Goal: Share content

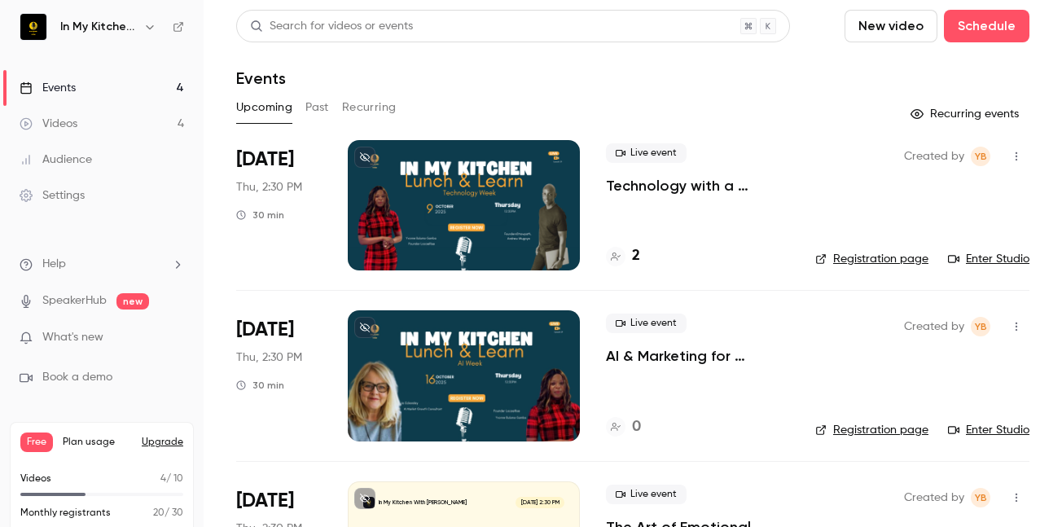
click at [688, 186] on p "Technology with a [MEDICAL_DATA] — How Founders Can Lead Through Innovation" at bounding box center [697, 186] width 183 height 20
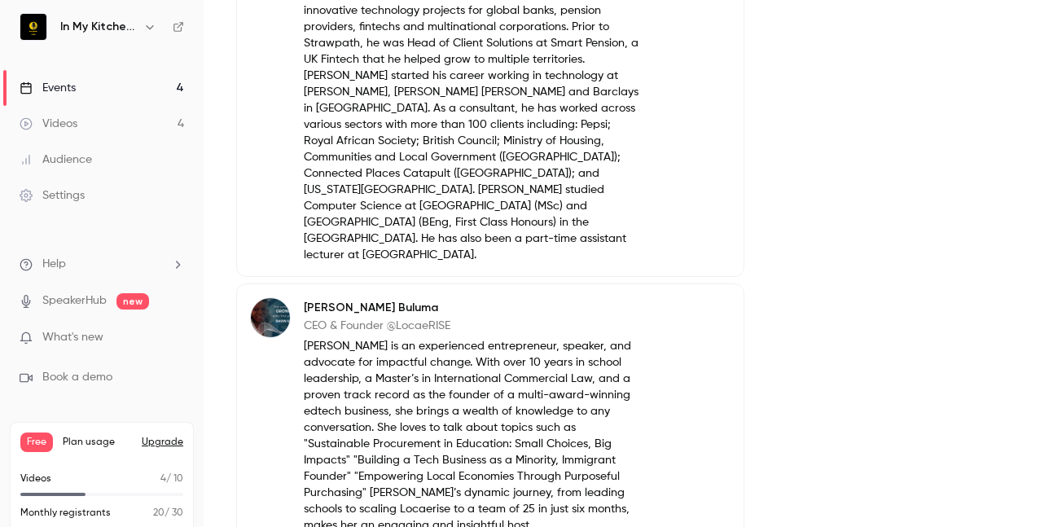
scroll to position [1074, 0]
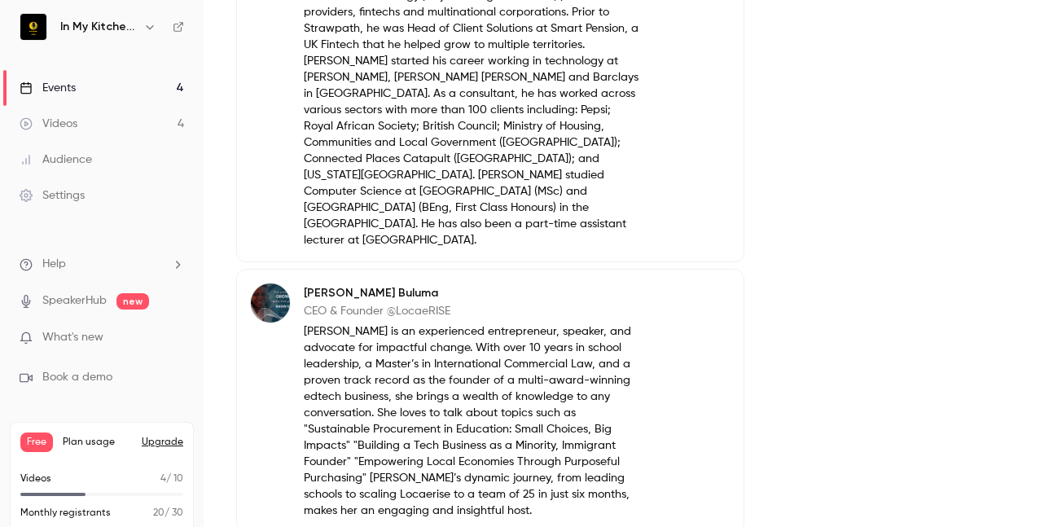
drag, startPoint x: 1047, startPoint y: 333, endPoint x: 995, endPoint y: 125, distance: 215.0
drag, startPoint x: 1045, startPoint y: 163, endPoint x: 981, endPoint y: 112, distance: 81.2
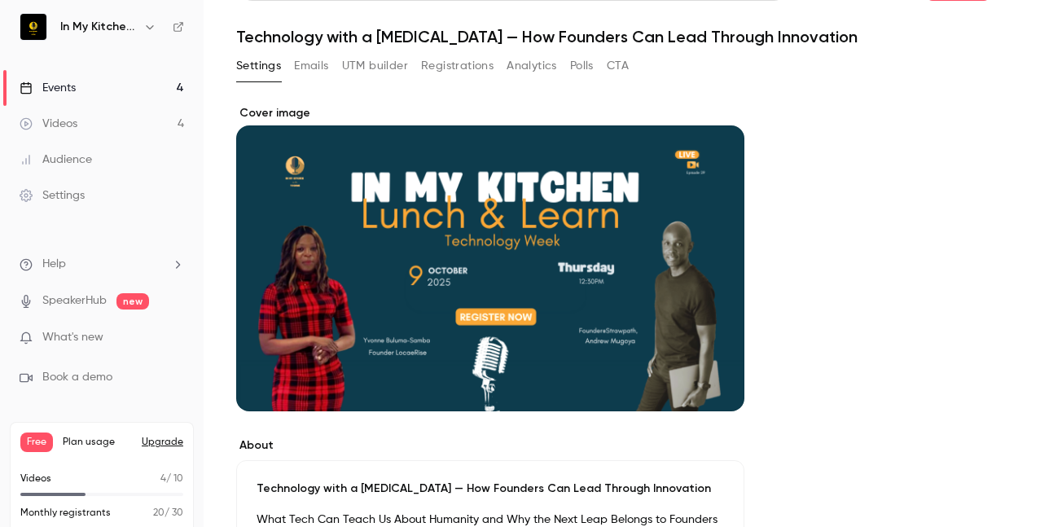
scroll to position [0, 0]
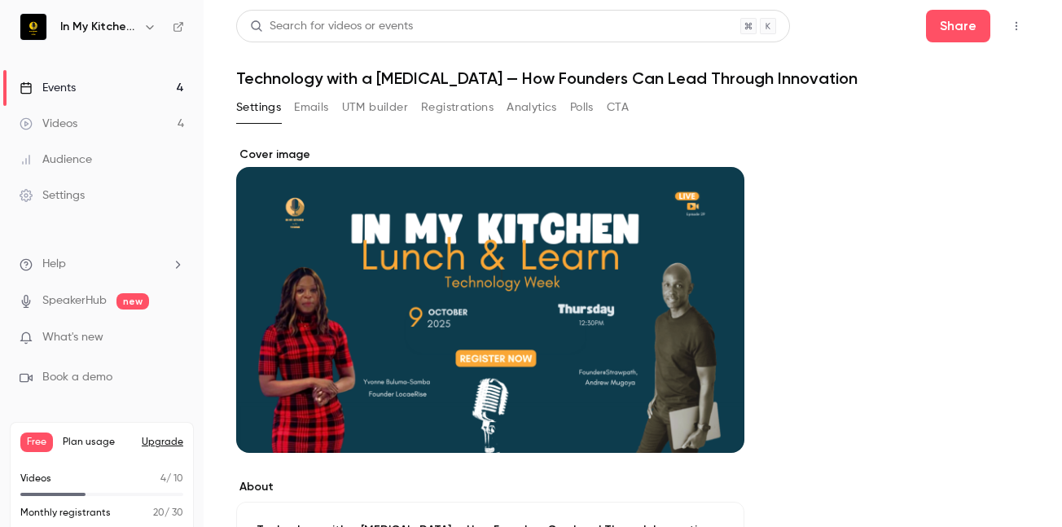
click at [59, 90] on div "Events" at bounding box center [48, 88] width 56 height 16
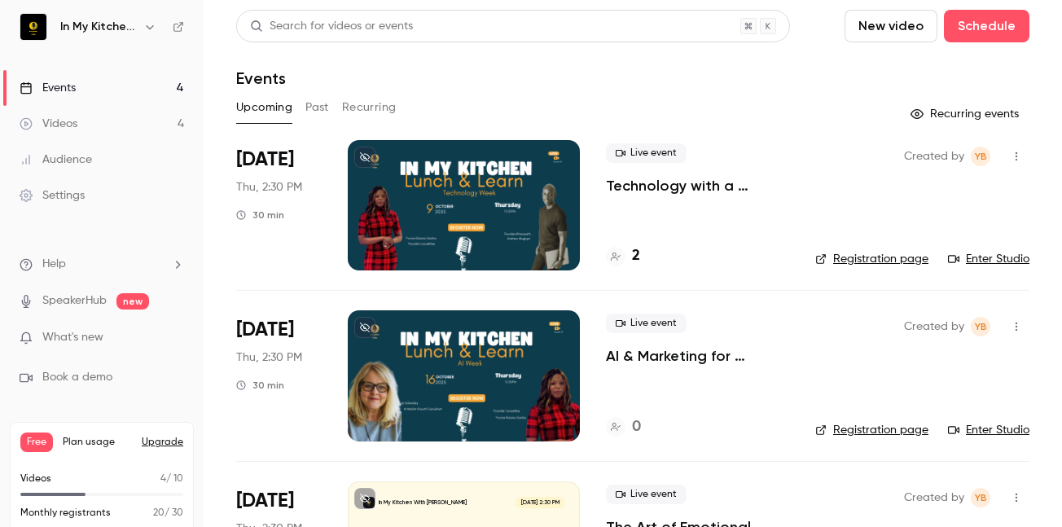
click at [631, 257] on div "2" at bounding box center [623, 256] width 34 height 22
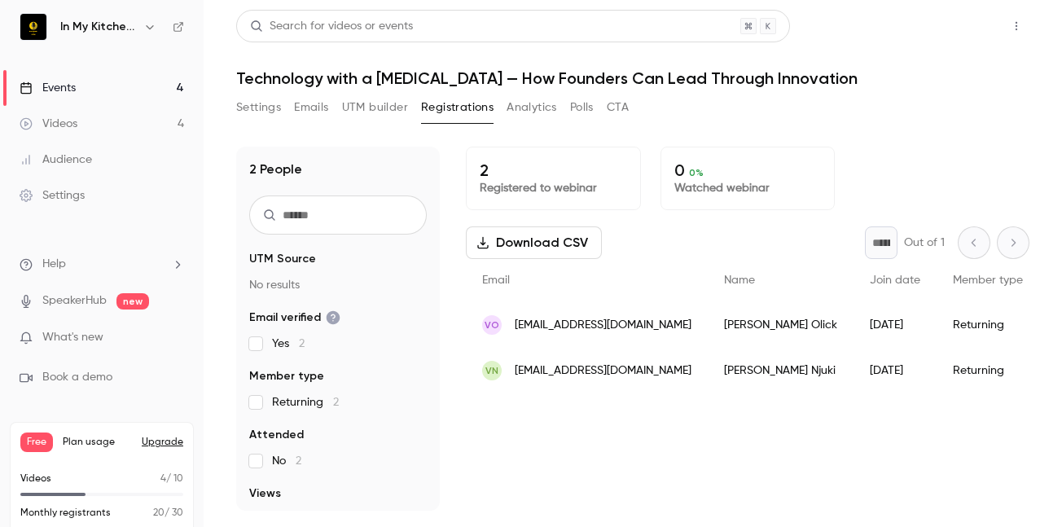
click at [947, 26] on button "Share" at bounding box center [958, 26] width 64 height 33
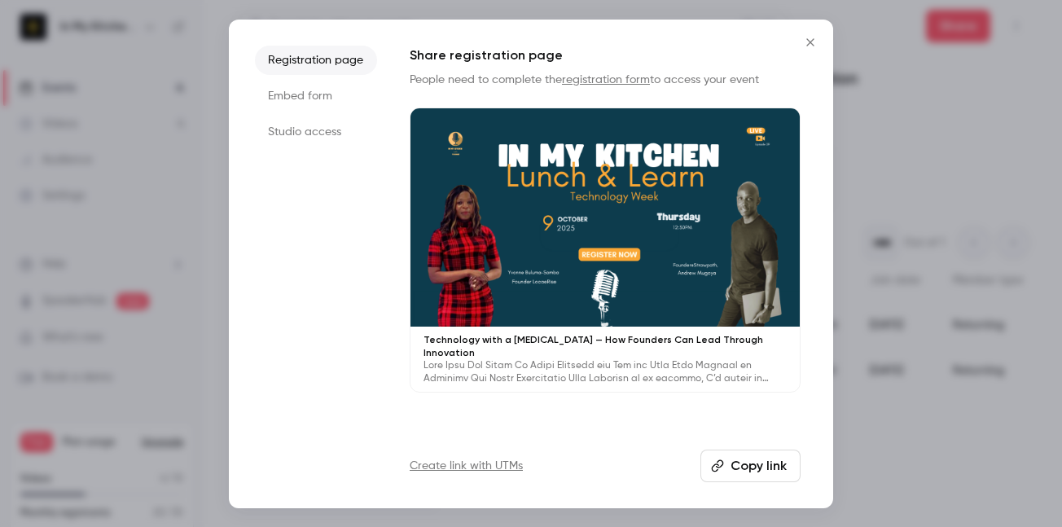
click at [761, 465] on button "Copy link" at bounding box center [751, 466] width 100 height 33
click at [763, 464] on button "Copy link" at bounding box center [751, 466] width 100 height 33
click at [812, 43] on icon "Close" at bounding box center [810, 41] width 7 height 7
